Goal: Task Accomplishment & Management: Use online tool/utility

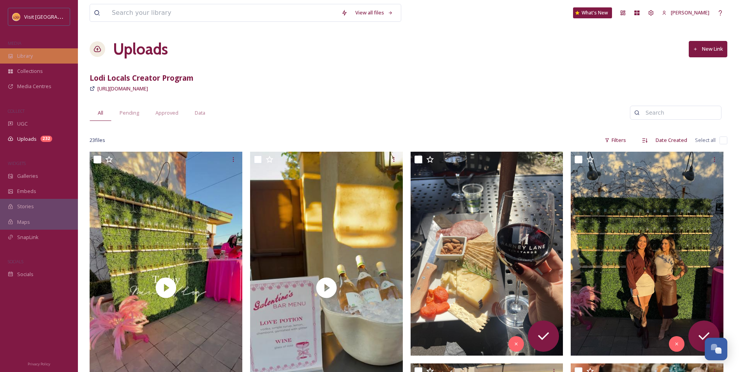
scroll to position [1029, 0]
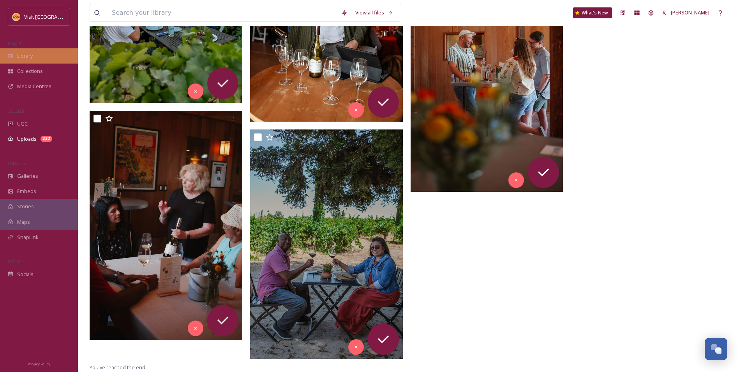
click at [18, 52] on div "Library" at bounding box center [39, 55] width 78 height 15
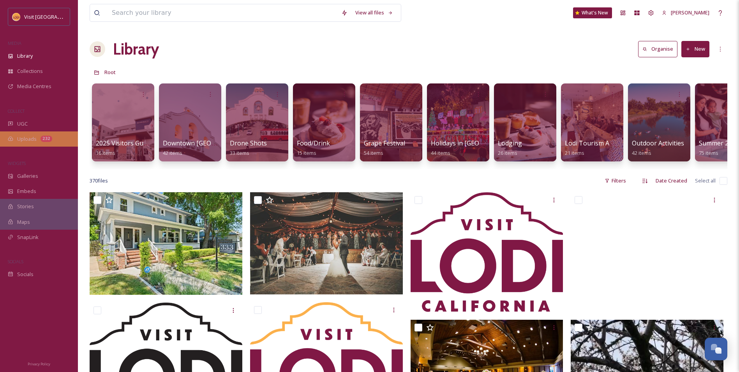
click at [34, 141] on span "Uploads" at bounding box center [26, 138] width 19 height 7
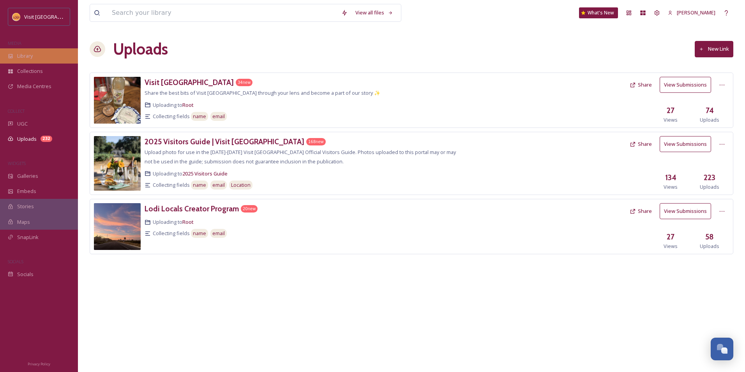
click at [15, 56] on div "Library" at bounding box center [39, 55] width 78 height 15
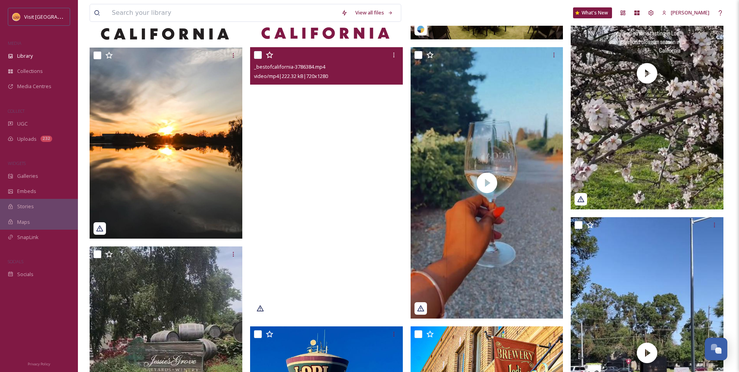
scroll to position [390, 0]
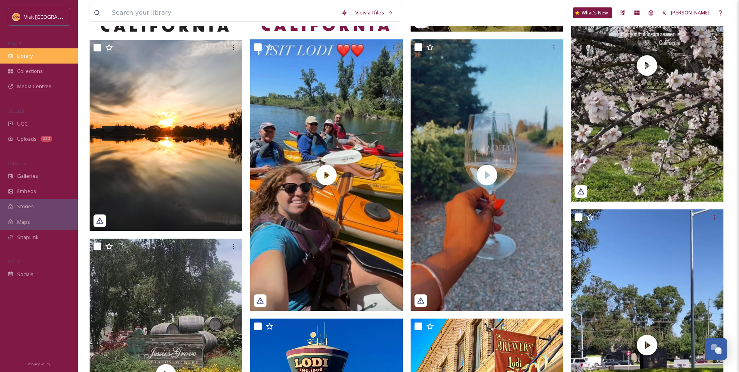
click at [26, 56] on span "Library" at bounding box center [25, 55] width 16 height 7
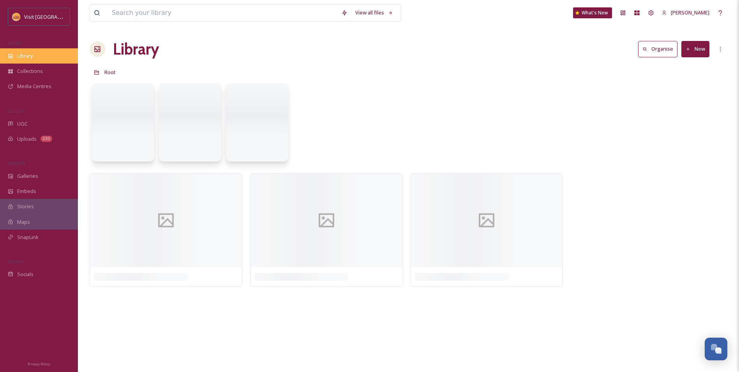
scroll to position [0, 0]
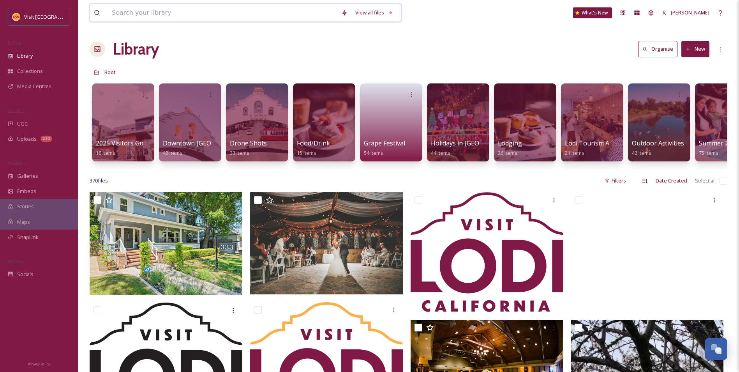
click at [159, 15] on input at bounding box center [222, 12] width 229 height 17
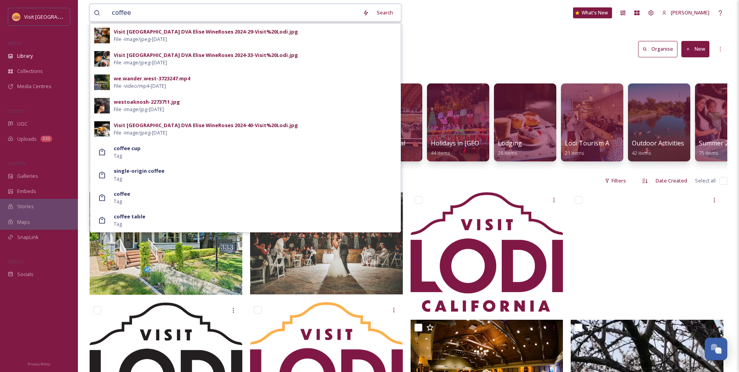
type input "coffee"
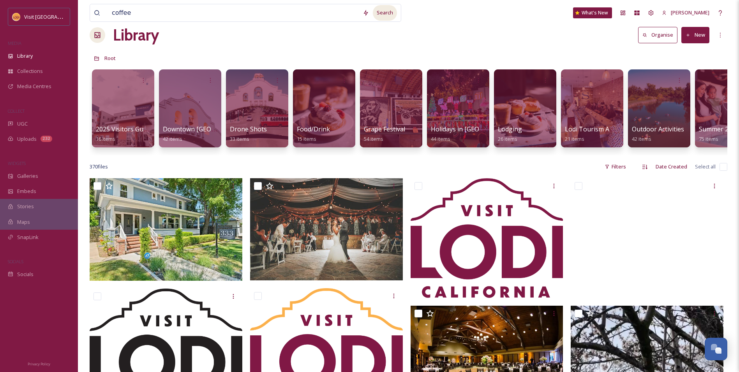
scroll to position [39, 0]
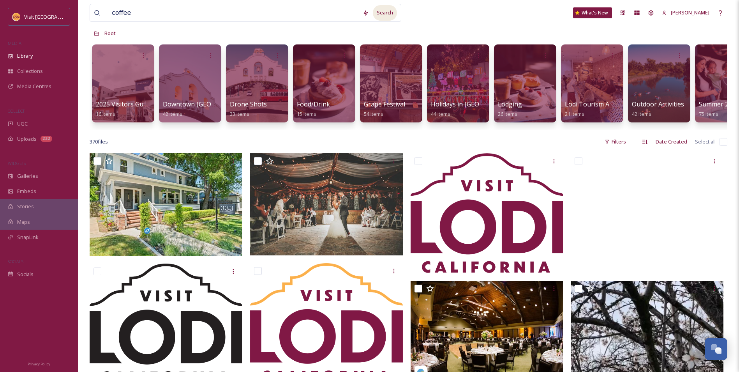
click at [377, 13] on div "Search" at bounding box center [385, 12] width 24 height 15
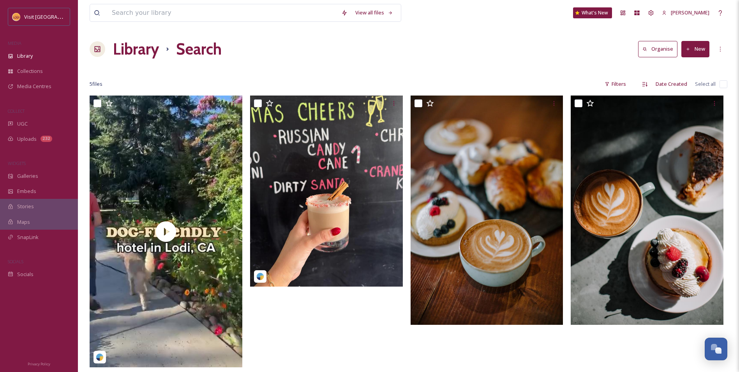
click at [690, 49] on icon at bounding box center [688, 49] width 5 height 5
click at [692, 65] on span "File Upload" at bounding box center [692, 67] width 26 height 7
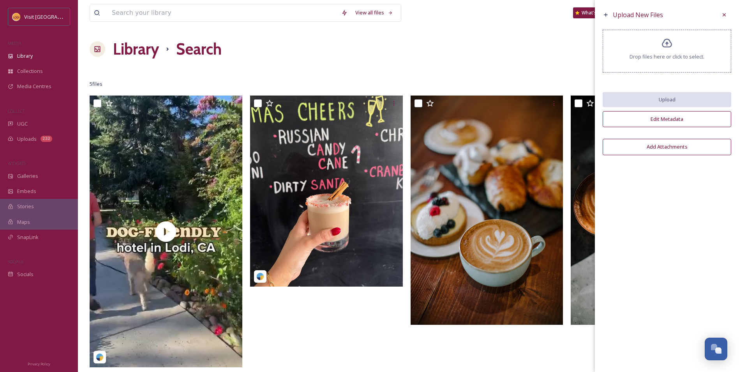
click at [662, 55] on span "Drop files here or click to select." at bounding box center [667, 56] width 75 height 7
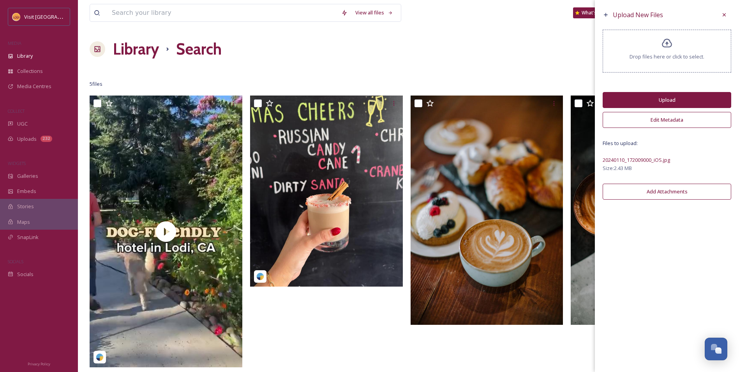
click at [709, 58] on div "Drop files here or click to select." at bounding box center [667, 51] width 129 height 43
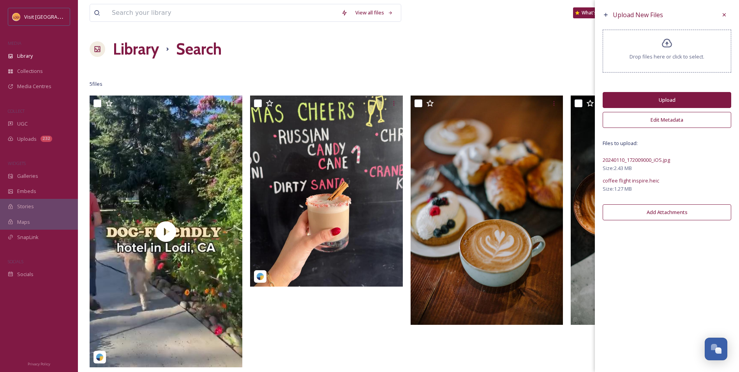
click at [684, 54] on span "Drop files here or click to select." at bounding box center [667, 56] width 75 height 7
click at [688, 52] on div "Drop files here or click to select." at bounding box center [667, 51] width 129 height 43
click at [632, 95] on button "Upload" at bounding box center [667, 100] width 129 height 16
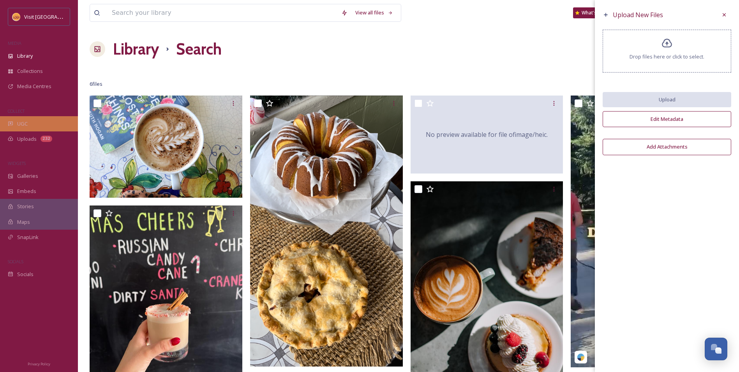
click at [39, 124] on div "UGC" at bounding box center [39, 123] width 78 height 15
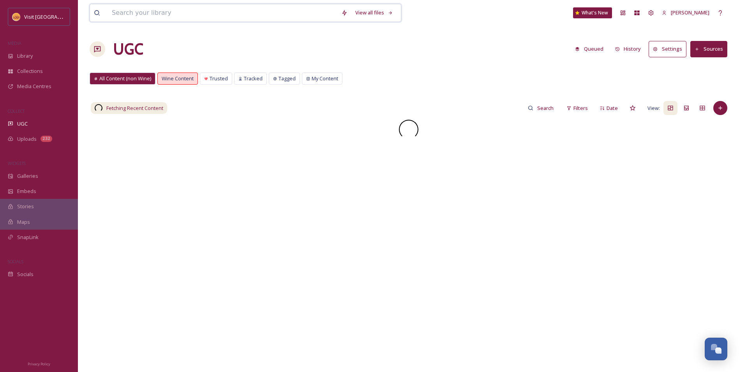
click at [163, 10] on input at bounding box center [222, 12] width 229 height 17
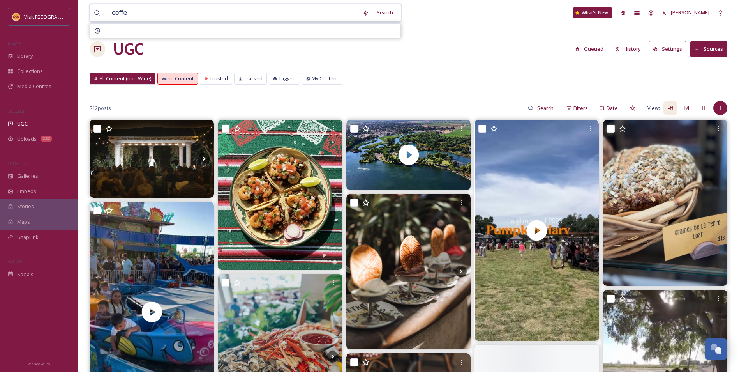
type input "coffee"
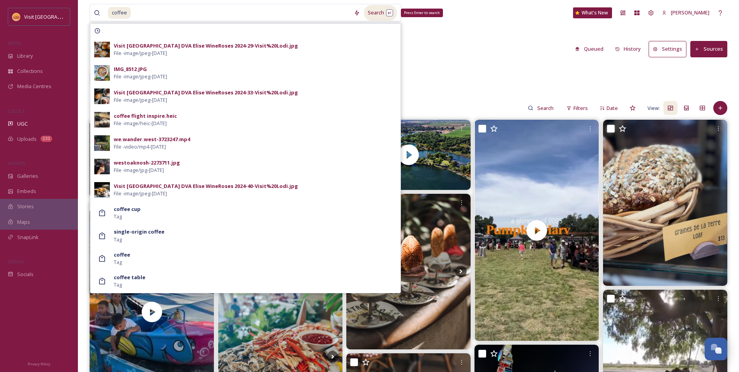
click at [384, 16] on div "Search Press Enter to search" at bounding box center [380, 12] width 33 height 15
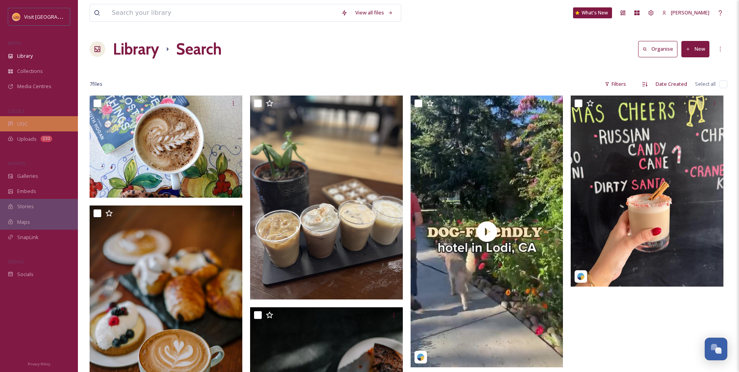
click at [27, 131] on div "UGC" at bounding box center [39, 123] width 78 height 15
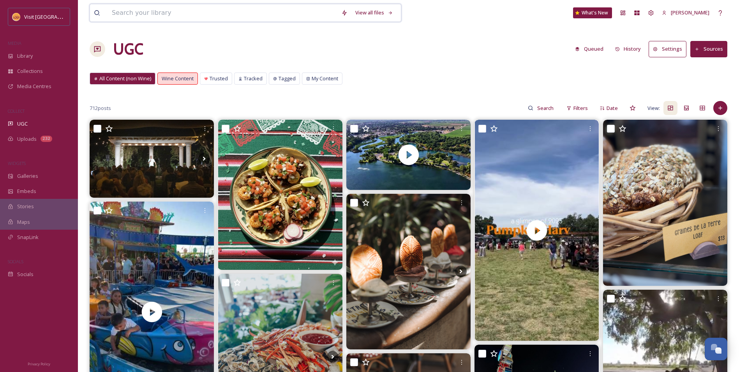
click at [196, 12] on input at bounding box center [222, 12] width 229 height 17
type input "c"
click at [166, 19] on input at bounding box center [222, 12] width 229 height 17
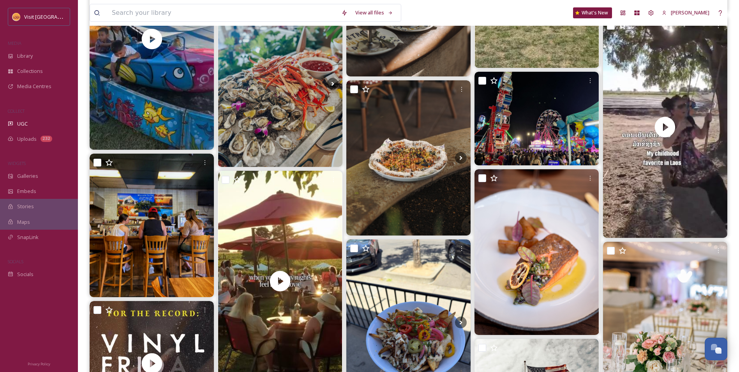
scroll to position [78, 0]
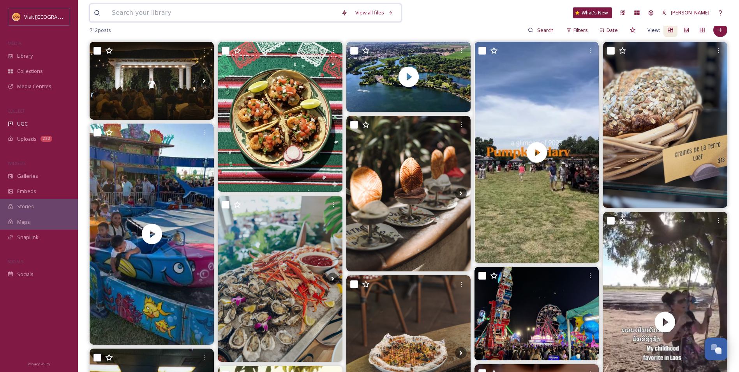
click at [136, 12] on input at bounding box center [222, 12] width 229 height 17
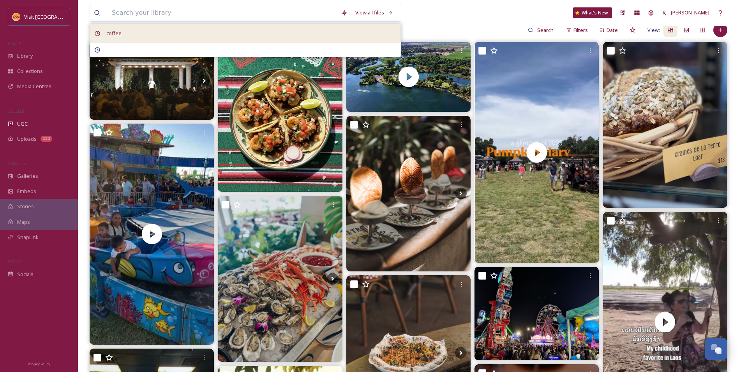
click at [116, 33] on span "coffee" at bounding box center [113, 33] width 23 height 11
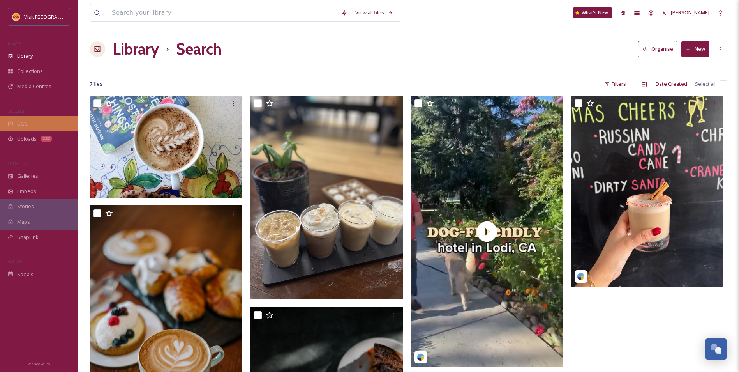
click at [26, 126] on span "UGC" at bounding box center [22, 123] width 11 height 7
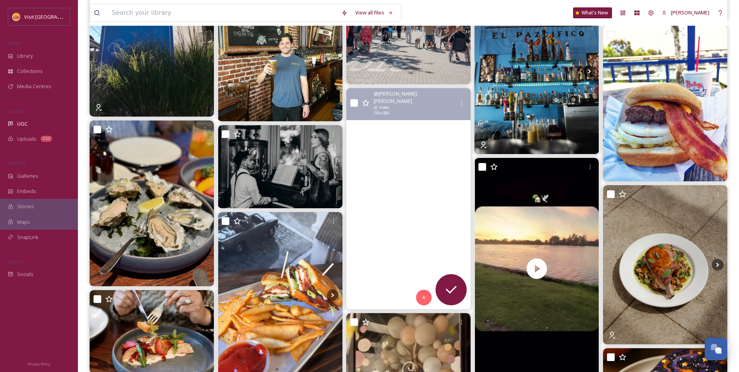
scroll to position [974, 0]
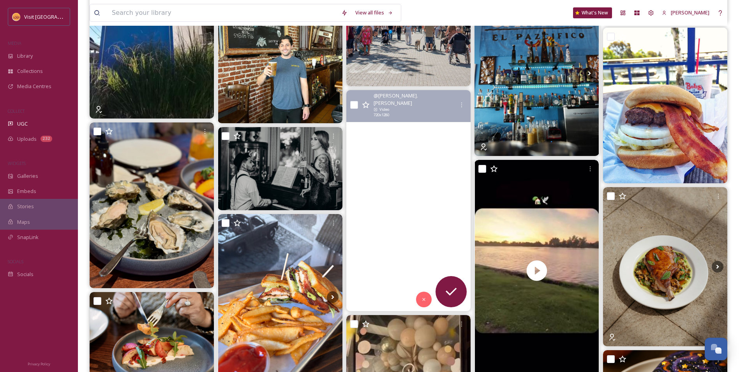
click at [404, 164] on video "#LodiLake #NaturalezaCalifornia #EscapadaPerfecta #ReelDeViaje" at bounding box center [408, 200] width 124 height 221
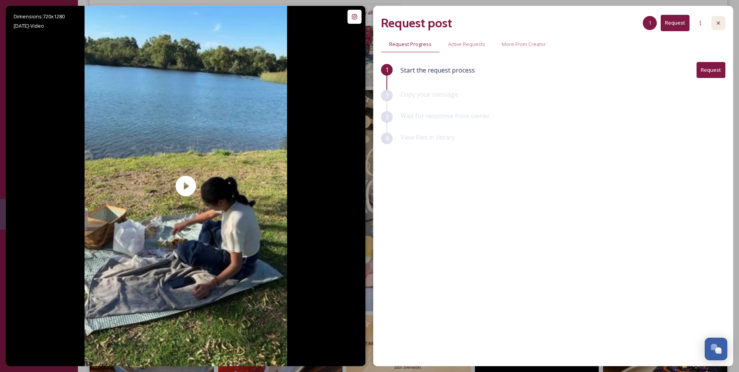
click at [720, 28] on div at bounding box center [718, 23] width 14 height 14
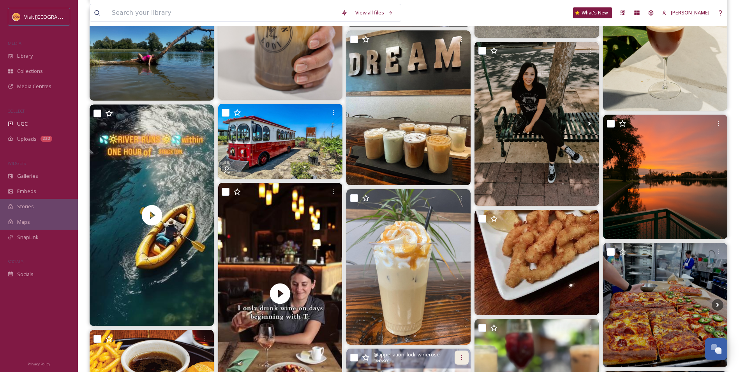
scroll to position [3351, 0]
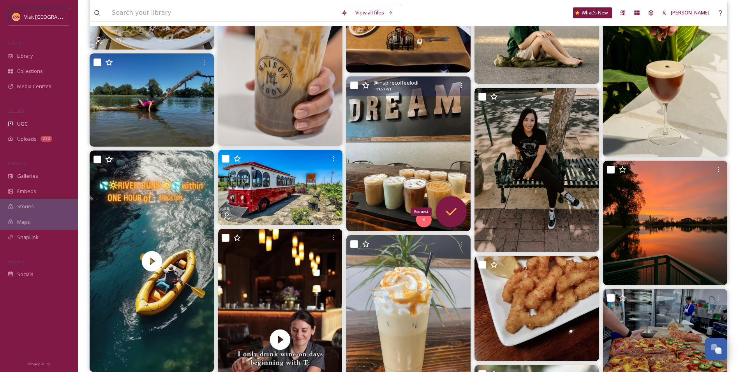
click at [450, 217] on icon at bounding box center [451, 212] width 16 height 16
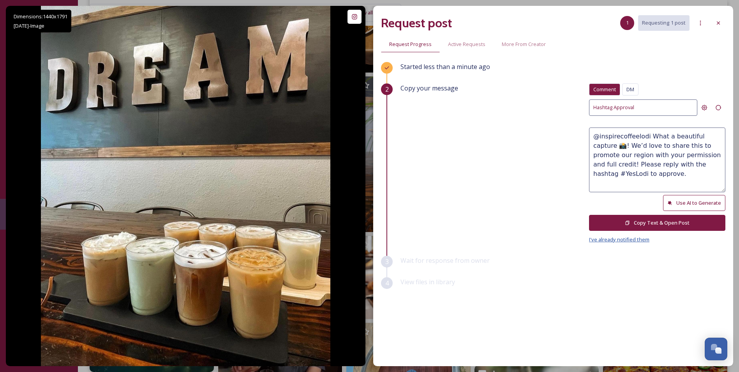
click at [626, 240] on span "I've already notified them" at bounding box center [619, 239] width 60 height 7
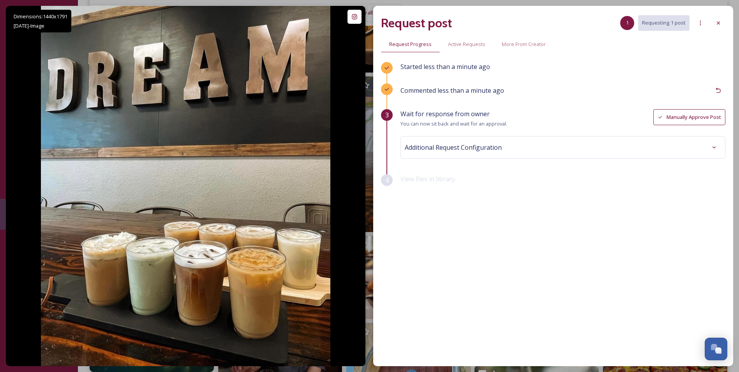
click at [681, 118] on button "Manually Approve Post" at bounding box center [689, 117] width 72 height 16
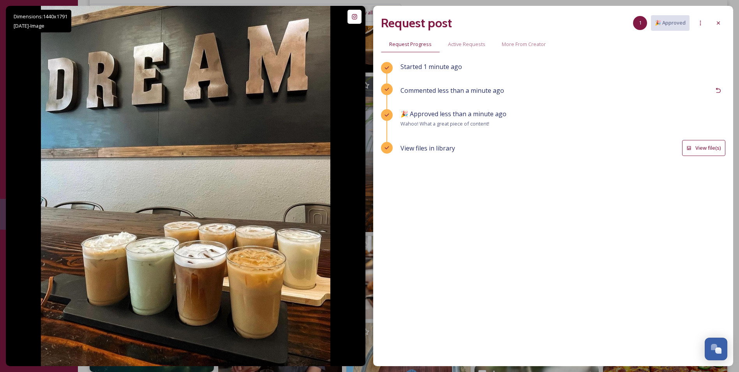
click at [721, 24] on icon at bounding box center [718, 23] width 6 height 6
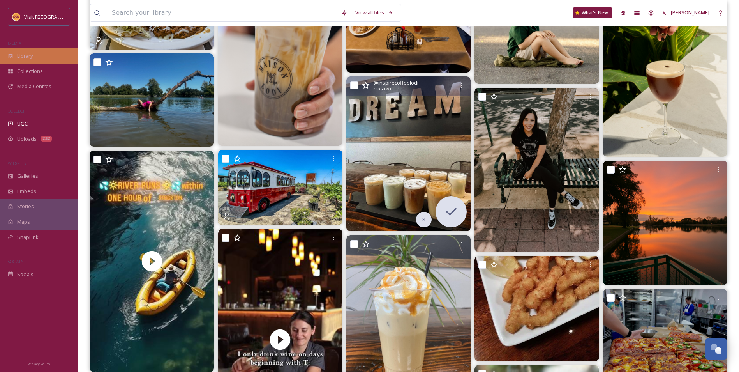
click at [43, 59] on div "Library" at bounding box center [39, 55] width 78 height 15
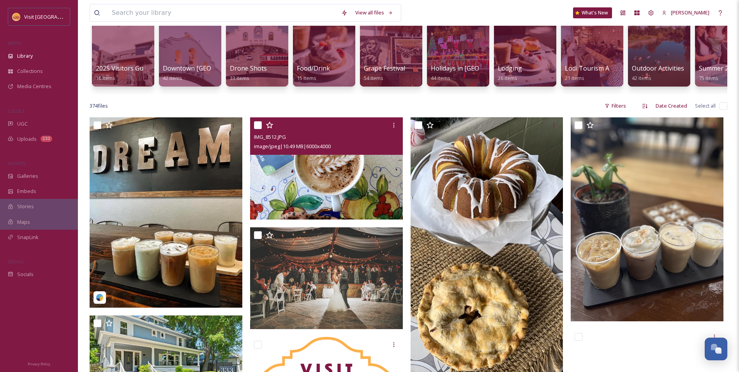
scroll to position [78, 0]
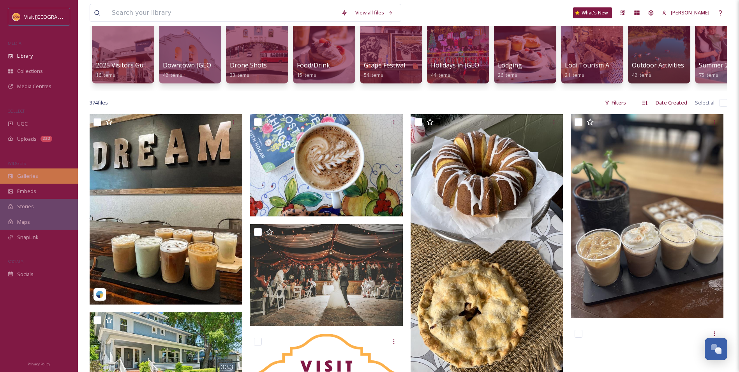
click at [34, 175] on span "Galleries" at bounding box center [27, 175] width 21 height 7
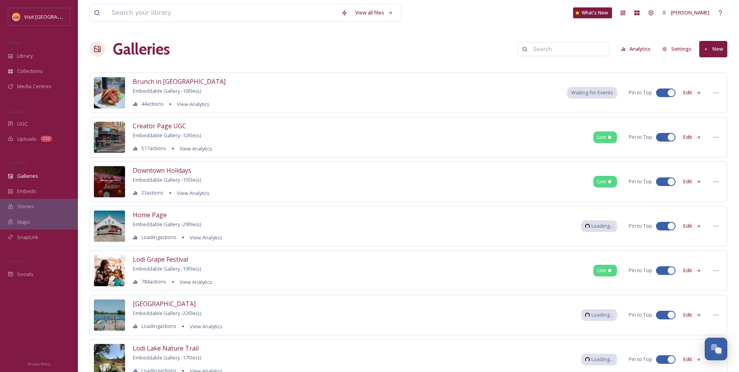
click at [718, 46] on button "New" at bounding box center [713, 49] width 28 height 16
click at [709, 63] on div "Gallery" at bounding box center [710, 67] width 34 height 15
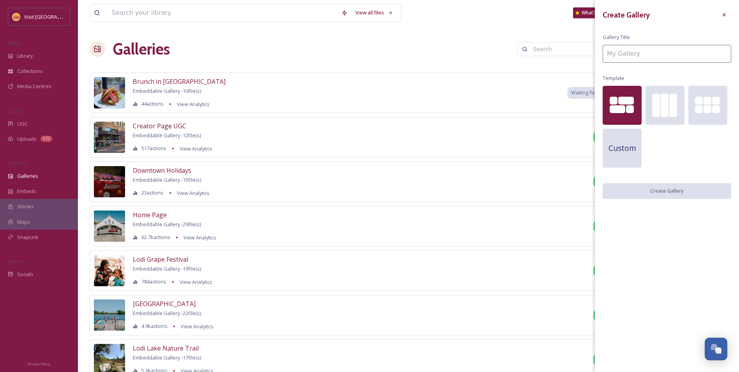
click at [649, 56] on input at bounding box center [667, 54] width 129 height 18
type input "G"
click at [15, 55] on div "Library" at bounding box center [39, 55] width 78 height 15
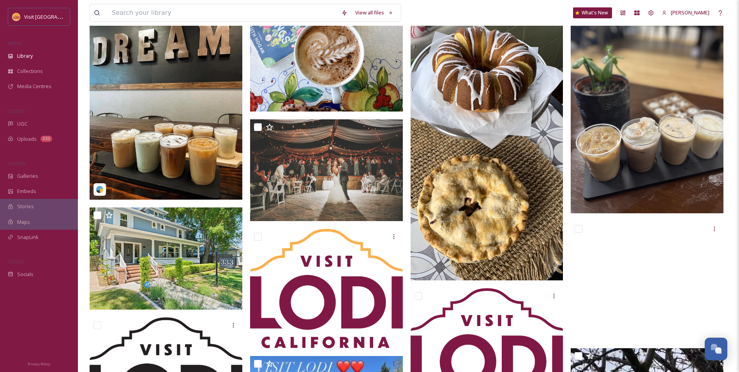
scroll to position [195, 0]
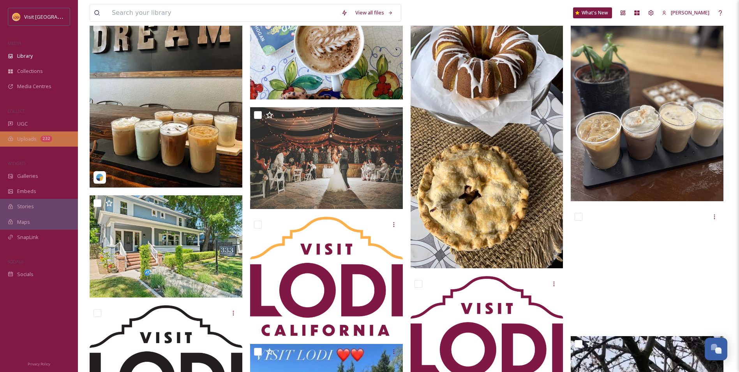
click at [23, 143] on div "Uploads 232" at bounding box center [39, 138] width 78 height 15
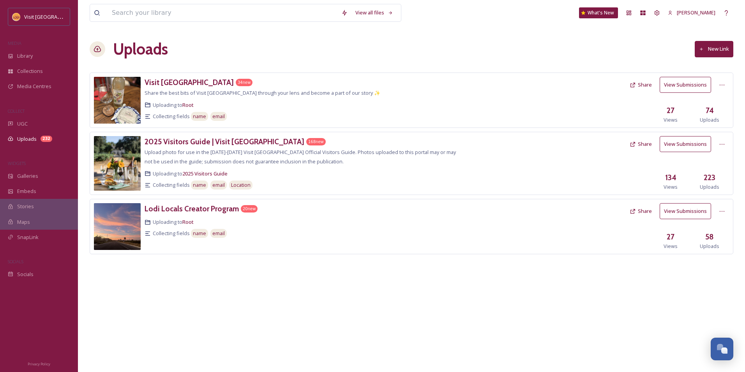
click at [195, 219] on div "Uploading to Root" at bounding box center [304, 221] width 318 height 7
click at [196, 214] on div "Lodi Locals Creator Program" at bounding box center [192, 208] width 94 height 11
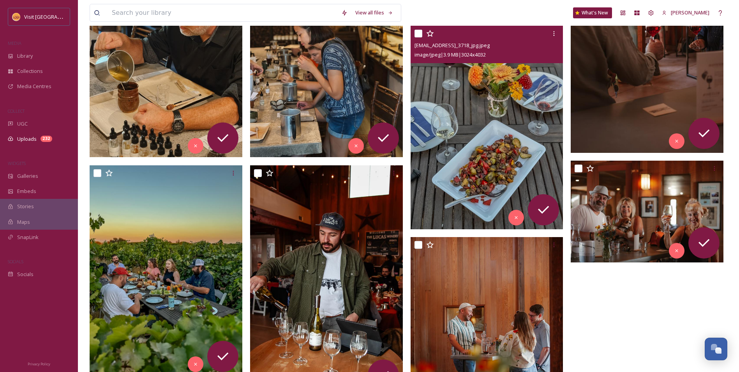
scroll to position [951, 0]
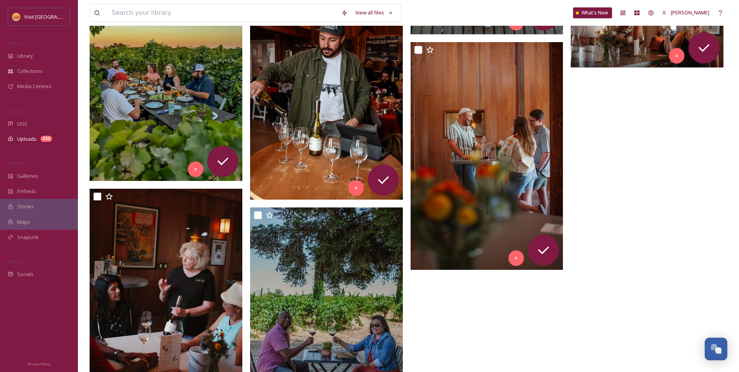
click at [375, 86] on img at bounding box center [326, 84] width 153 height 229
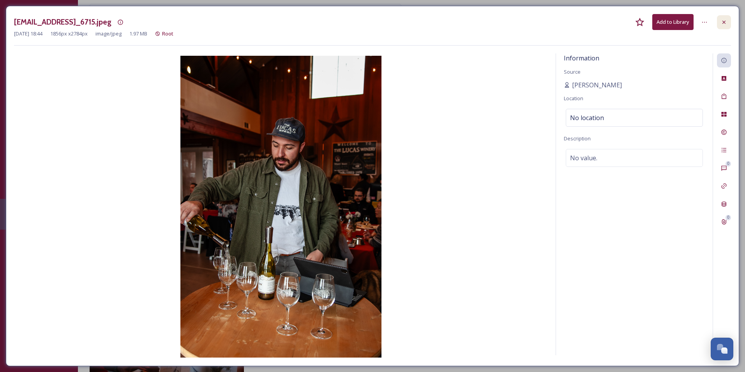
click at [719, 25] on div at bounding box center [724, 22] width 14 height 14
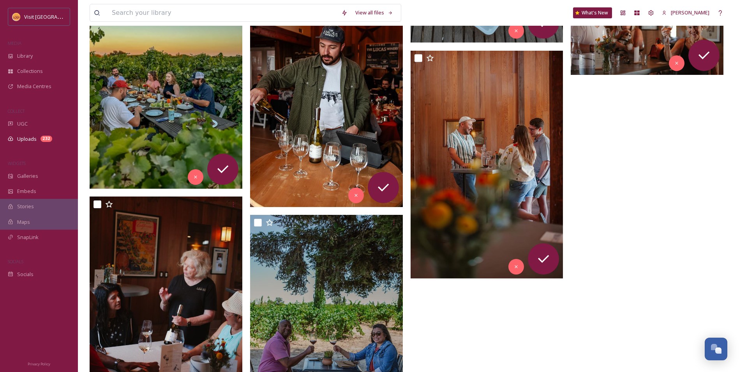
click at [154, 69] on img at bounding box center [166, 83] width 153 height 211
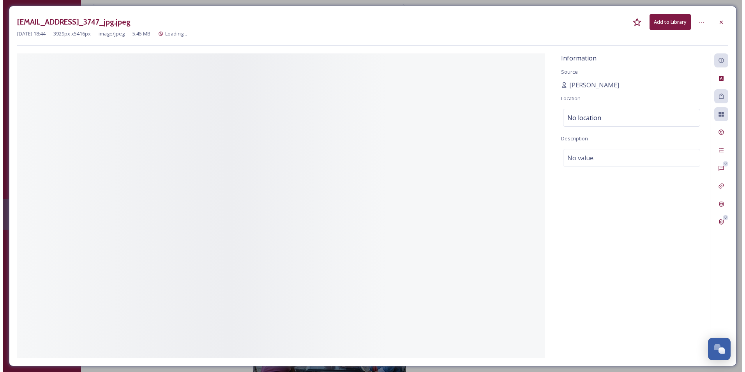
scroll to position [733, 0]
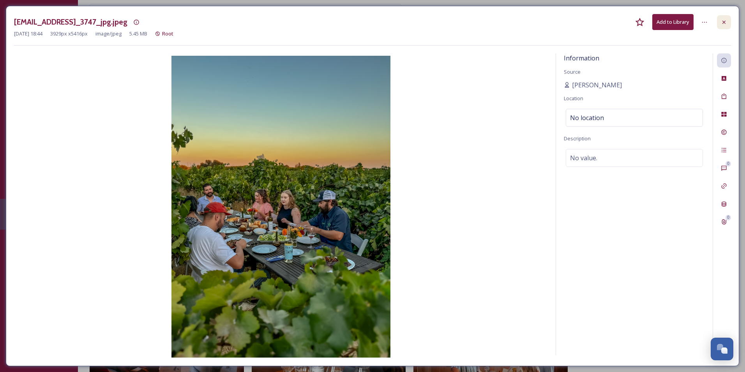
click at [727, 19] on div at bounding box center [724, 22] width 14 height 14
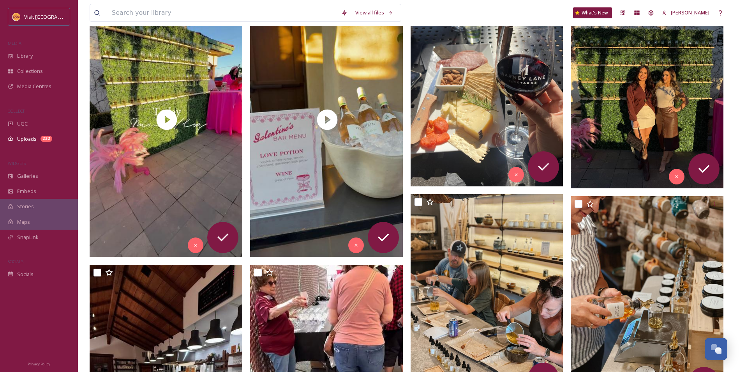
scroll to position [117, 0]
